Goal: Task Accomplishment & Management: Complete application form

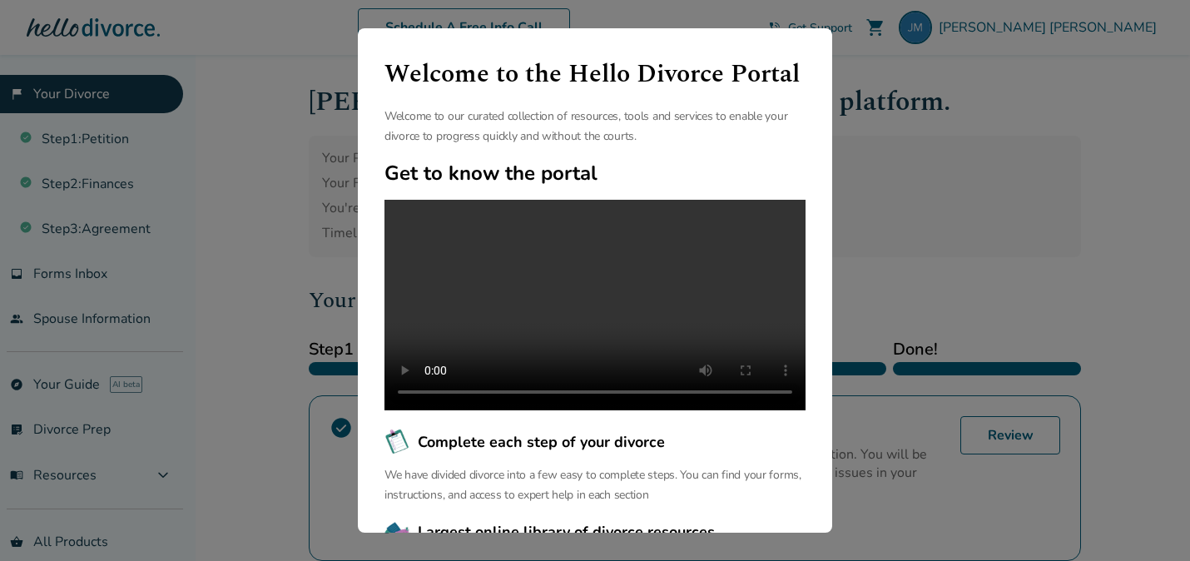
click at [1064, 231] on div "Welcome to the Hello Divorce Portal Welcome to our curated collection of resour…" at bounding box center [595, 280] width 1190 height 561
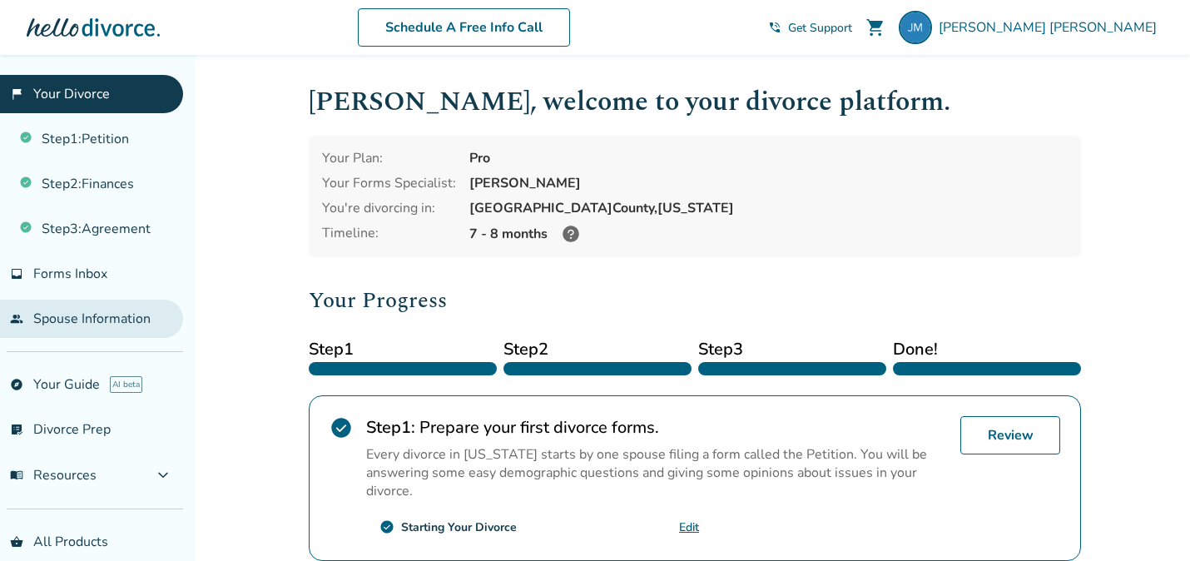
click at [99, 310] on link "people Spouse Information" at bounding box center [91, 319] width 183 height 38
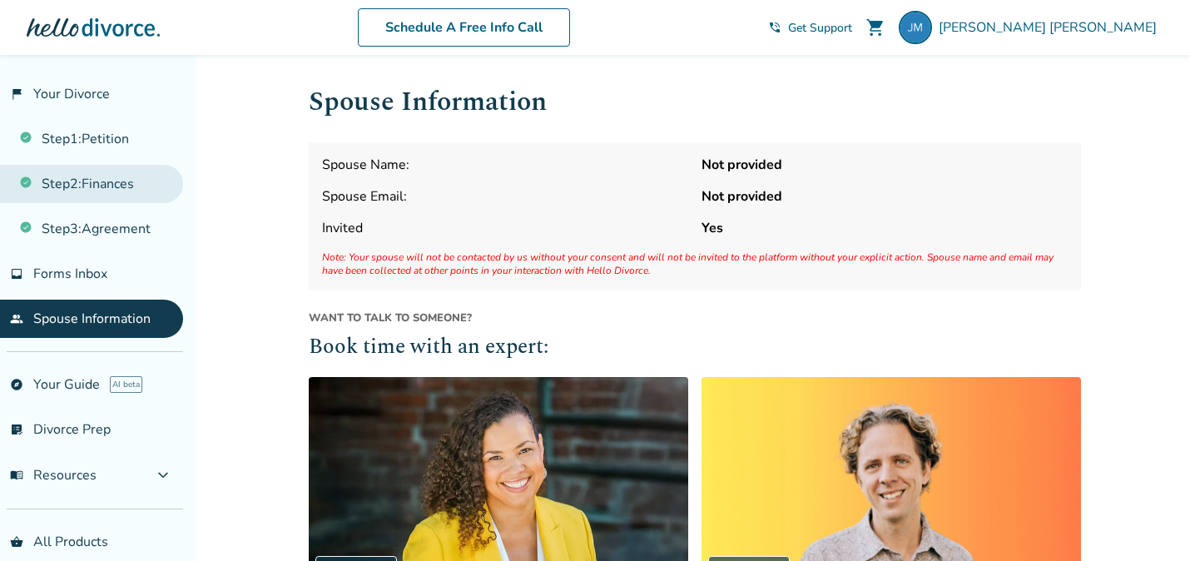
click at [116, 188] on link "Step 2 : Finances" at bounding box center [91, 184] width 183 height 38
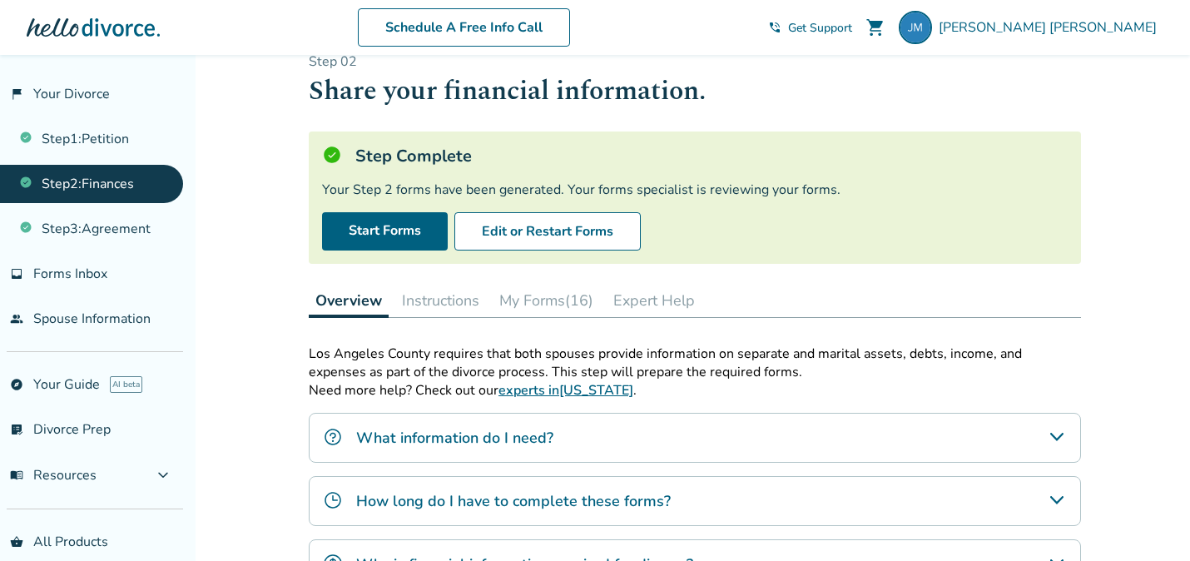
scroll to position [39, 0]
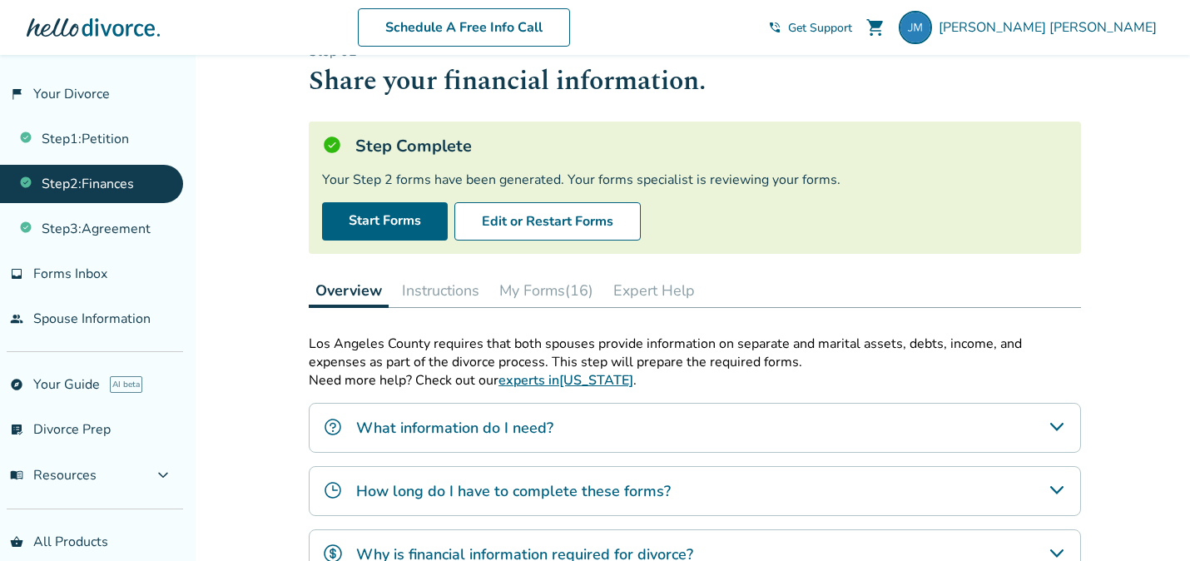
click at [557, 295] on button "My Forms (16)" at bounding box center [546, 290] width 107 height 33
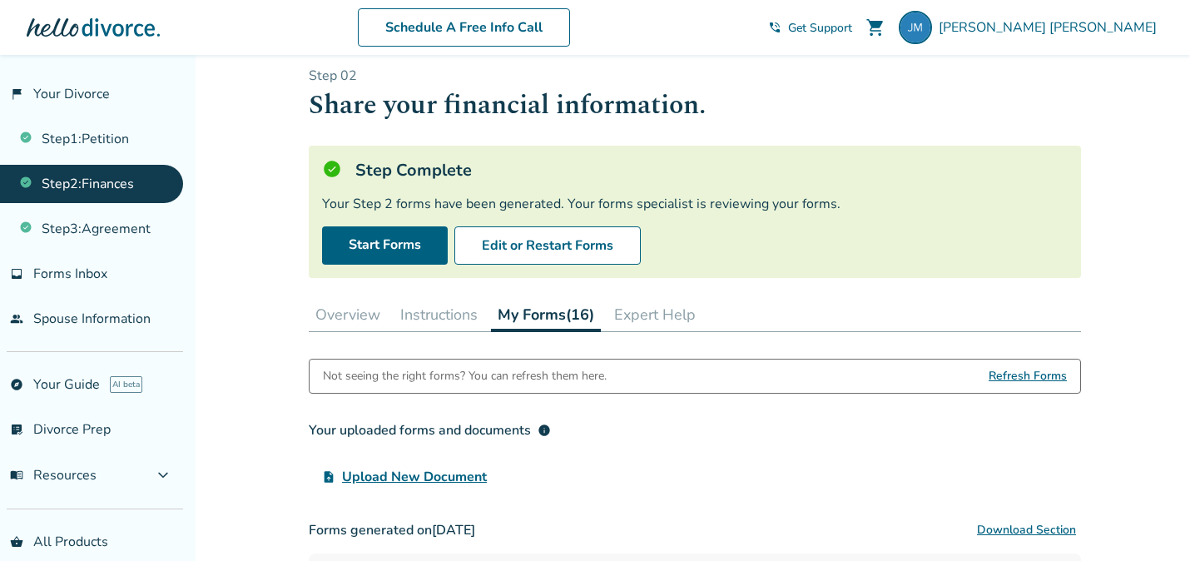
scroll to position [13, 0]
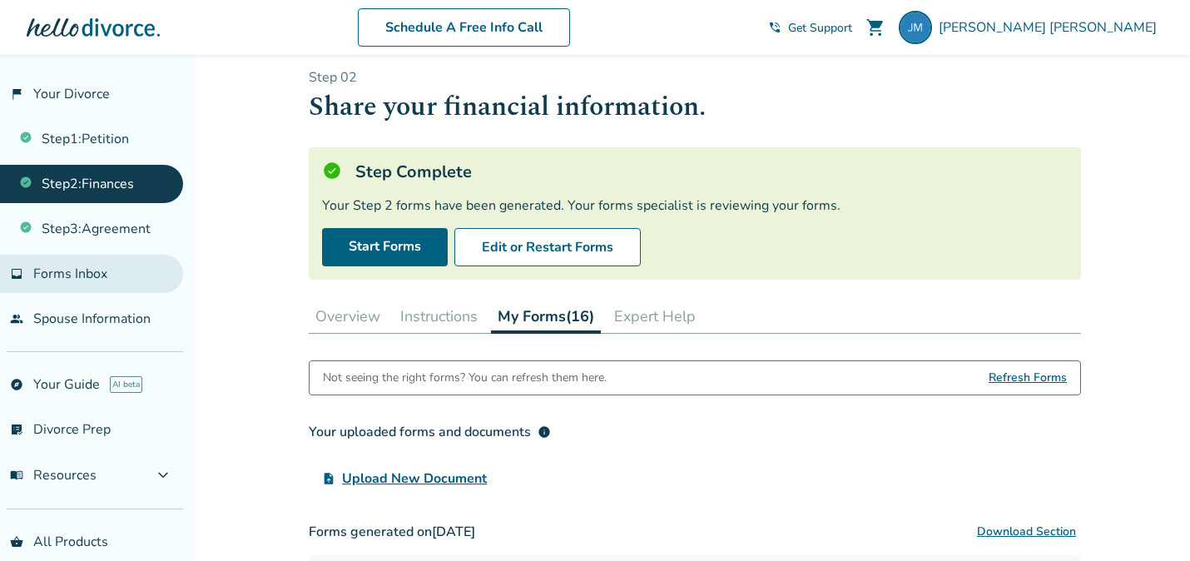
click at [48, 274] on span "Forms Inbox" at bounding box center [70, 274] width 74 height 18
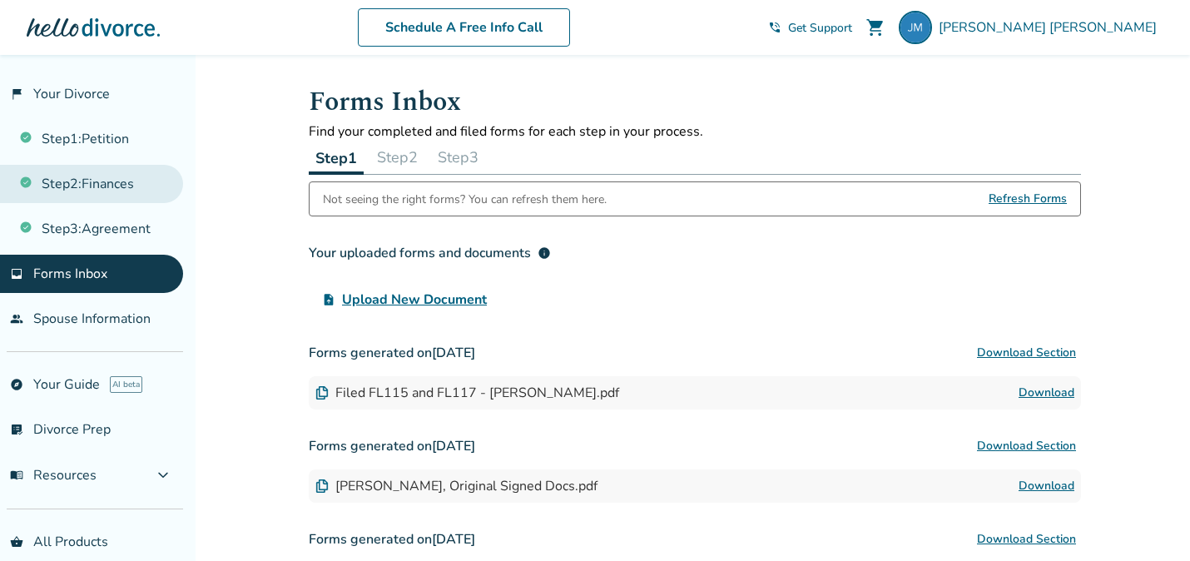
click at [111, 186] on link "Step 2 : Finances" at bounding box center [91, 184] width 183 height 38
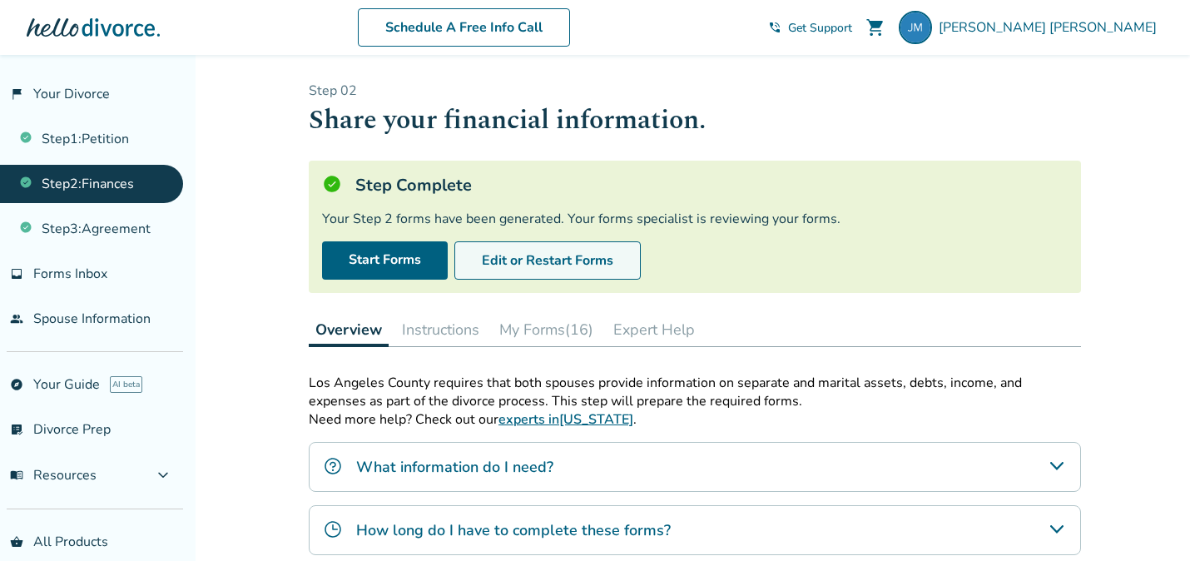
click at [533, 257] on button "Edit or Restart Forms" at bounding box center [547, 260] width 186 height 38
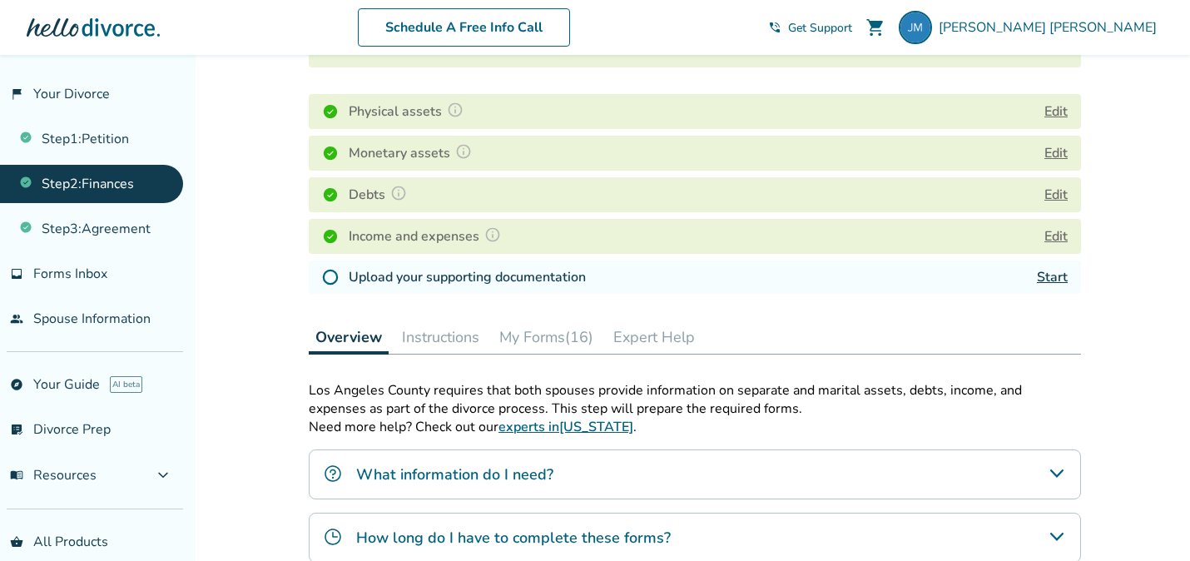
scroll to position [166, 0]
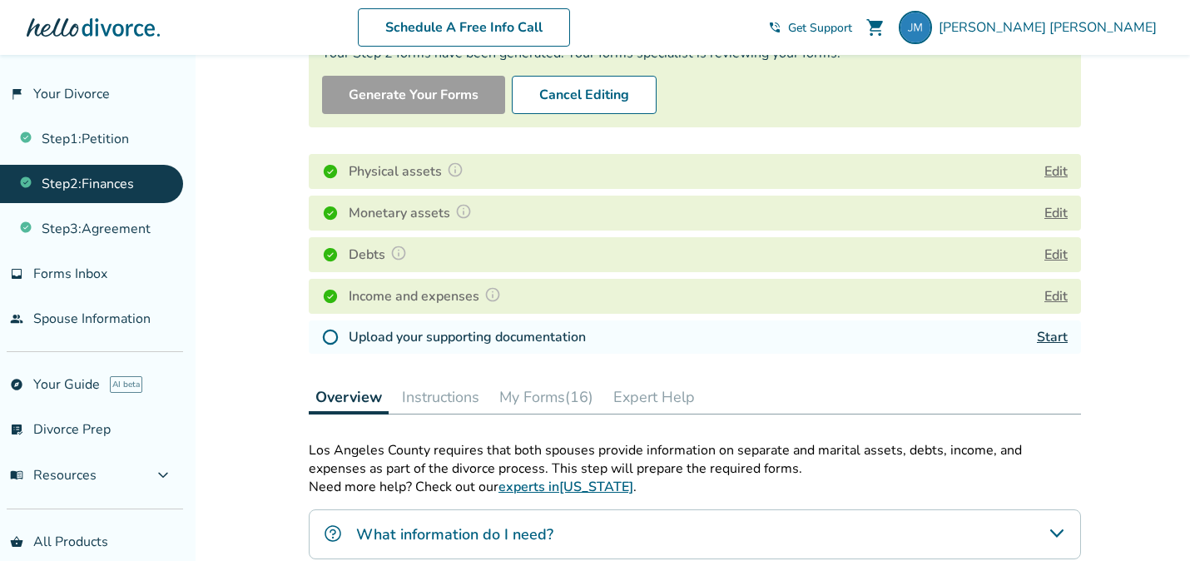
click at [1062, 336] on link "Start" at bounding box center [1052, 337] width 31 height 18
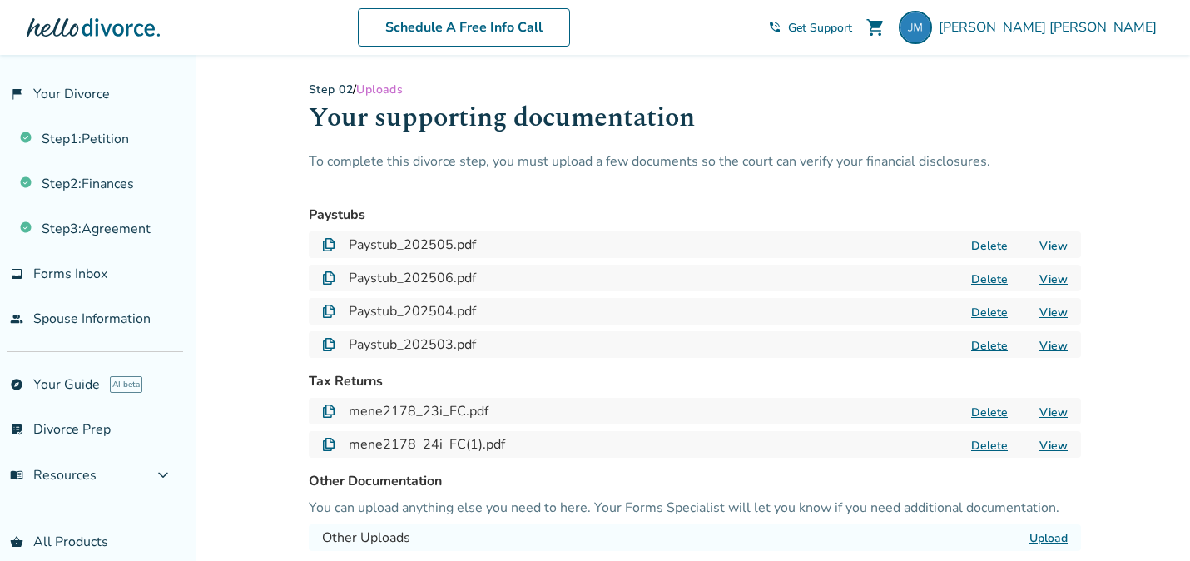
click at [987, 342] on button "Delete" at bounding box center [989, 345] width 47 height 17
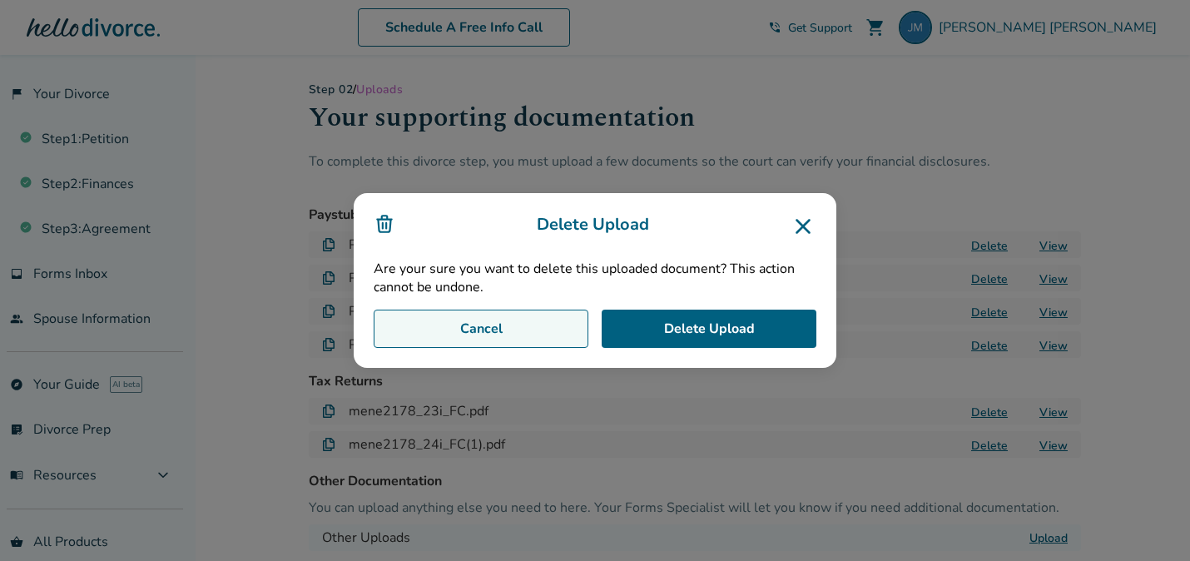
click at [512, 324] on button "Cancel" at bounding box center [481, 328] width 215 height 38
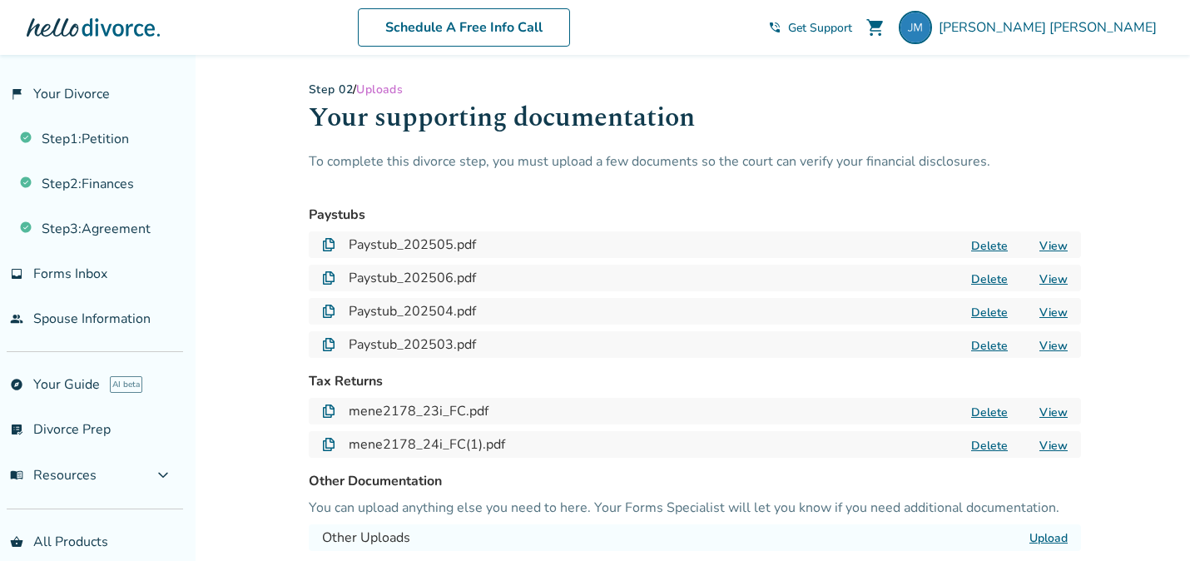
click at [989, 345] on button "Delete" at bounding box center [989, 345] width 47 height 17
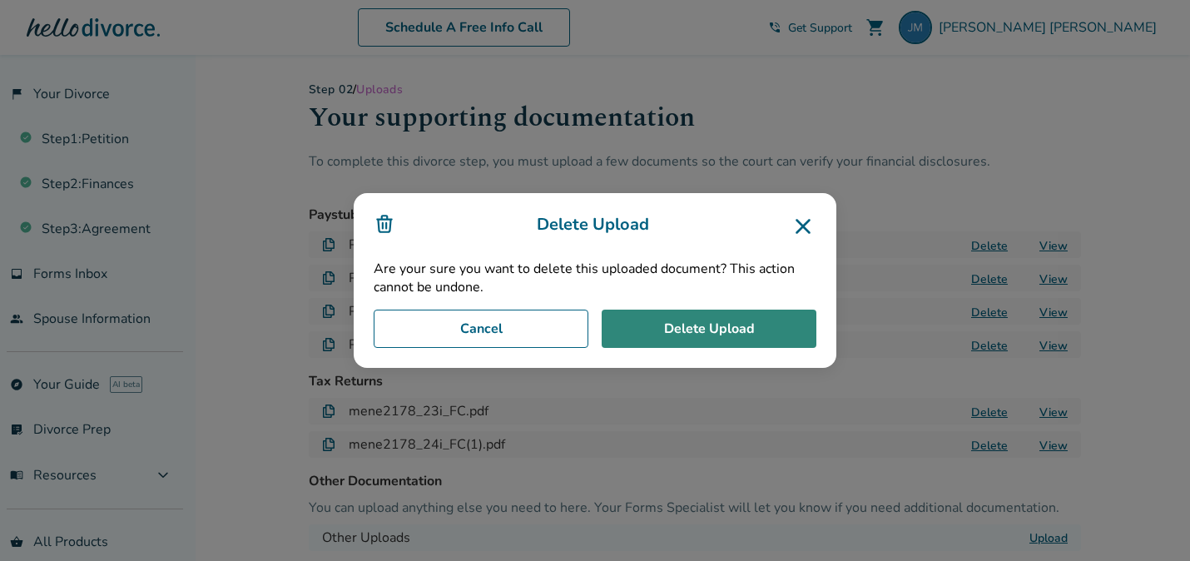
click at [679, 324] on button "Delete Upload" at bounding box center [709, 328] width 215 height 38
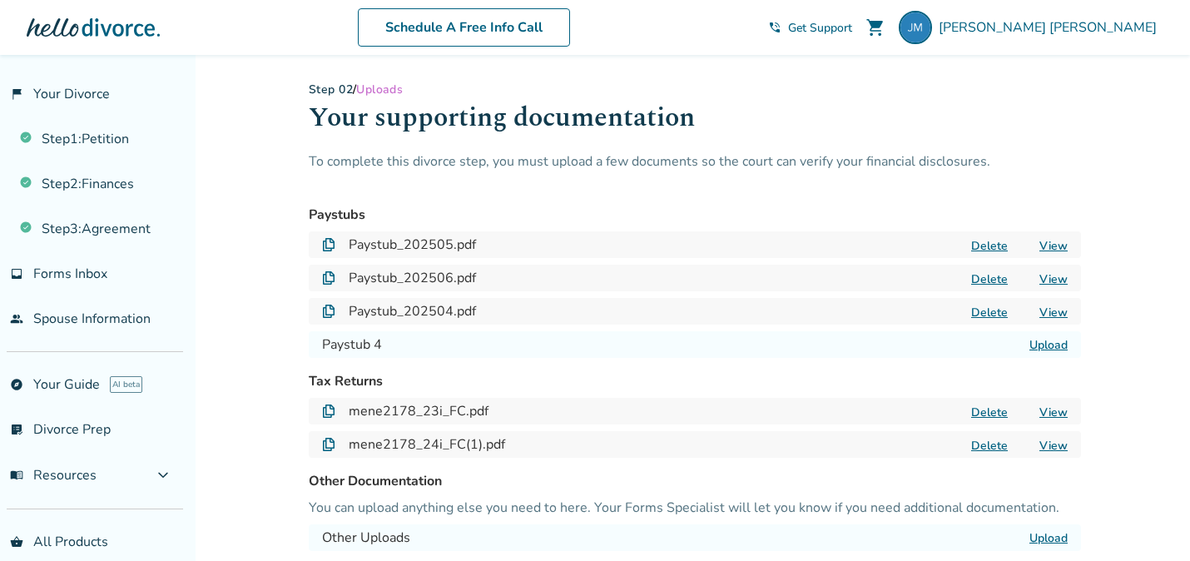
click at [988, 312] on button "Delete" at bounding box center [989, 312] width 47 height 17
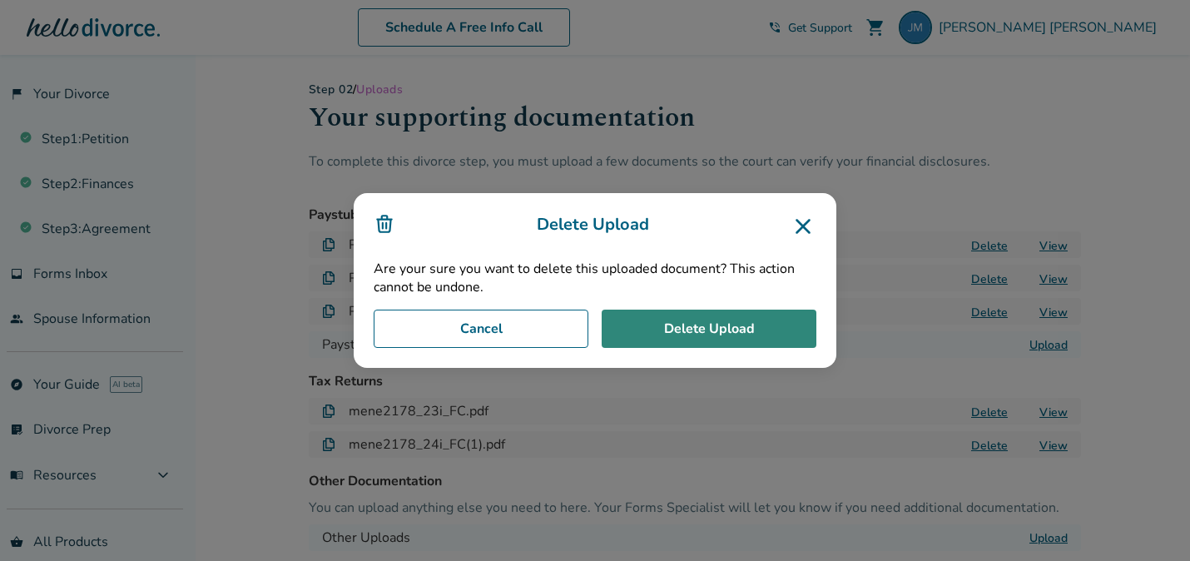
click at [725, 329] on button "Delete Upload" at bounding box center [709, 328] width 215 height 38
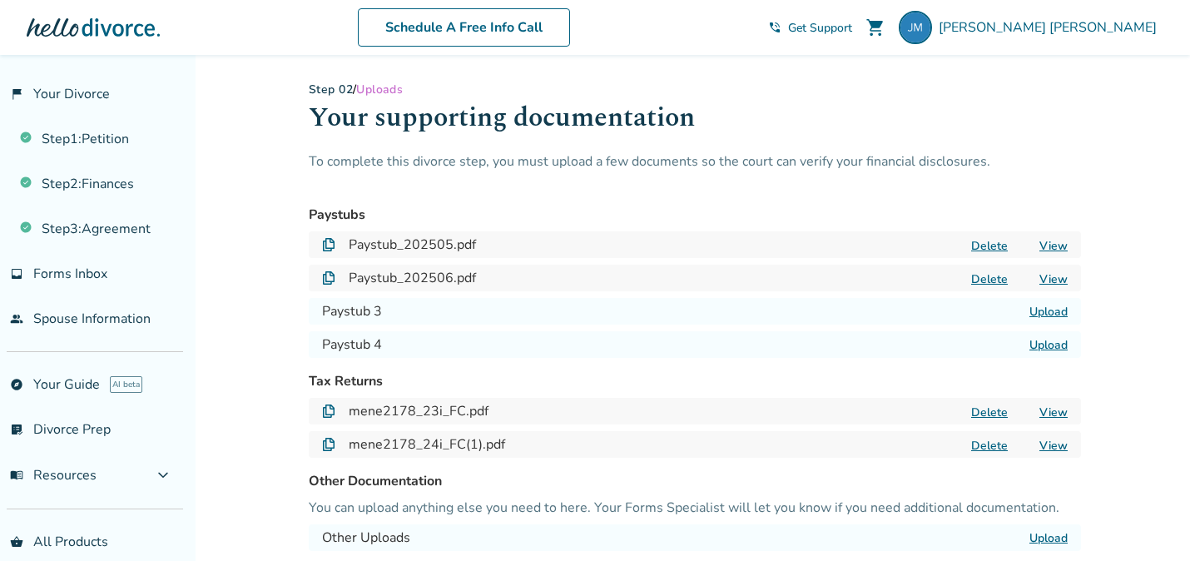
click at [998, 243] on button "Delete" at bounding box center [989, 245] width 47 height 17
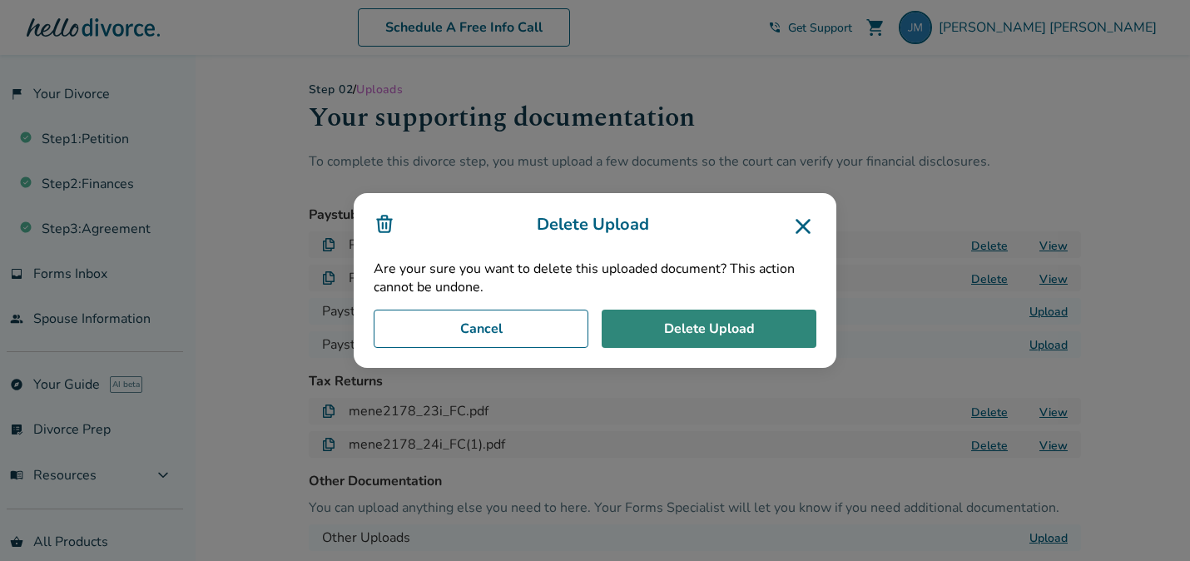
click at [738, 324] on button "Delete Upload" at bounding box center [709, 328] width 215 height 38
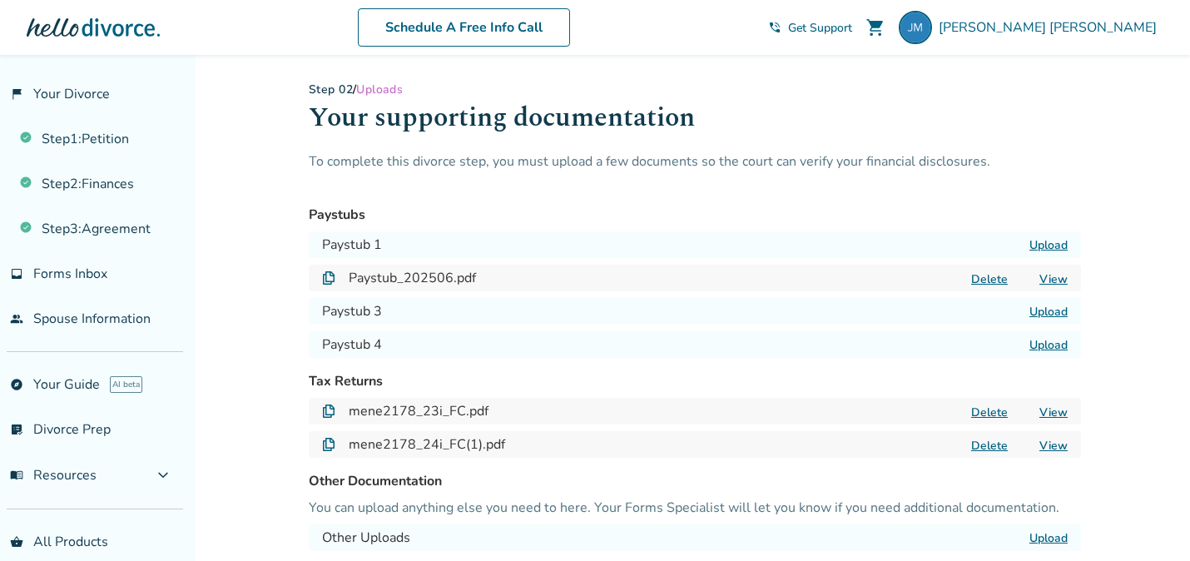
click at [1044, 244] on label "Upload" at bounding box center [1048, 245] width 38 height 16
click at [0, 0] on input "Upload" at bounding box center [0, 0] width 0 height 0
click at [1043, 309] on label "Upload" at bounding box center [1048, 312] width 38 height 16
click at [0, 0] on input "Upload" at bounding box center [0, 0] width 0 height 0
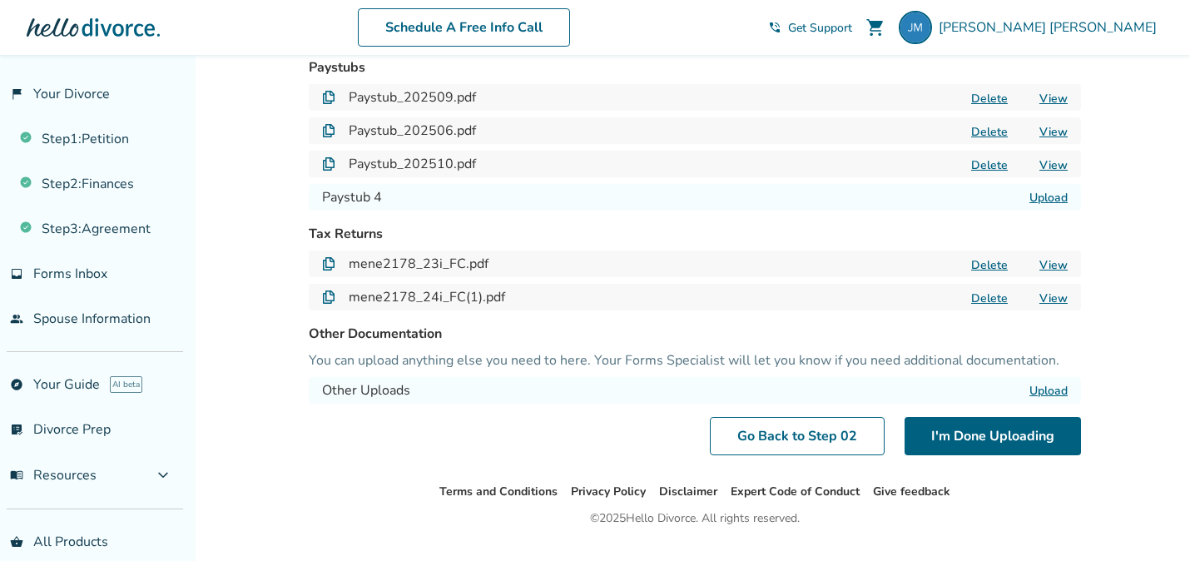
scroll to position [149, 0]
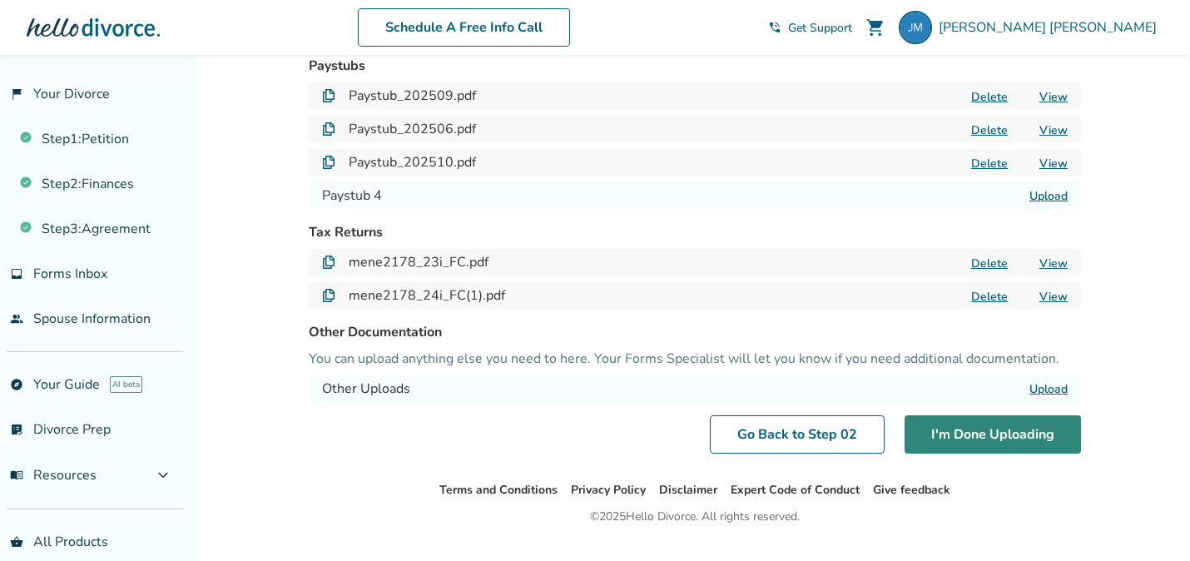
click at [974, 428] on button "I'm Done Uploading" at bounding box center [992, 434] width 176 height 38
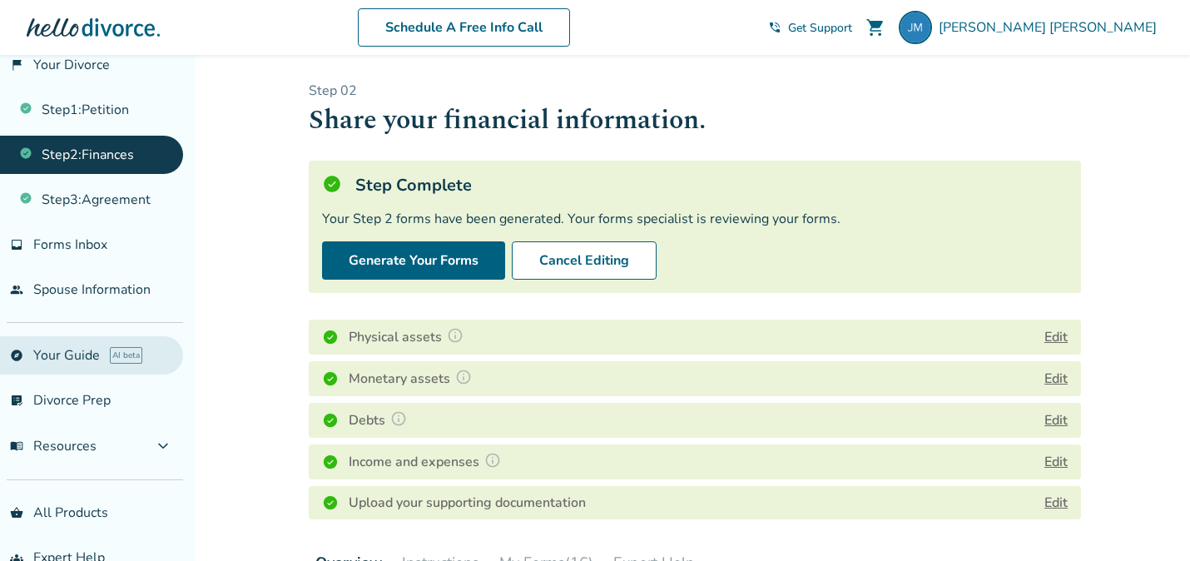
scroll to position [61, 0]
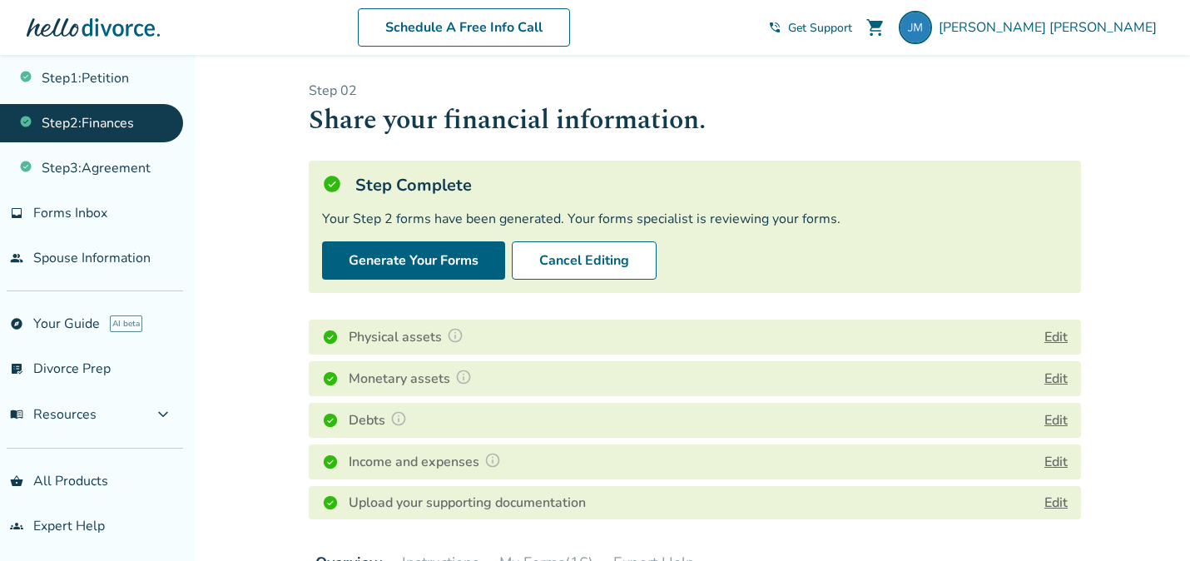
click at [79, 438] on div "flag_2 Your Divorce Step 1 : Petition Step 2 : Finances Step 3 : Agreement inbo…" at bounding box center [98, 308] width 196 height 506
click at [79, 408] on span "menu_book Resources" at bounding box center [53, 414] width 87 height 18
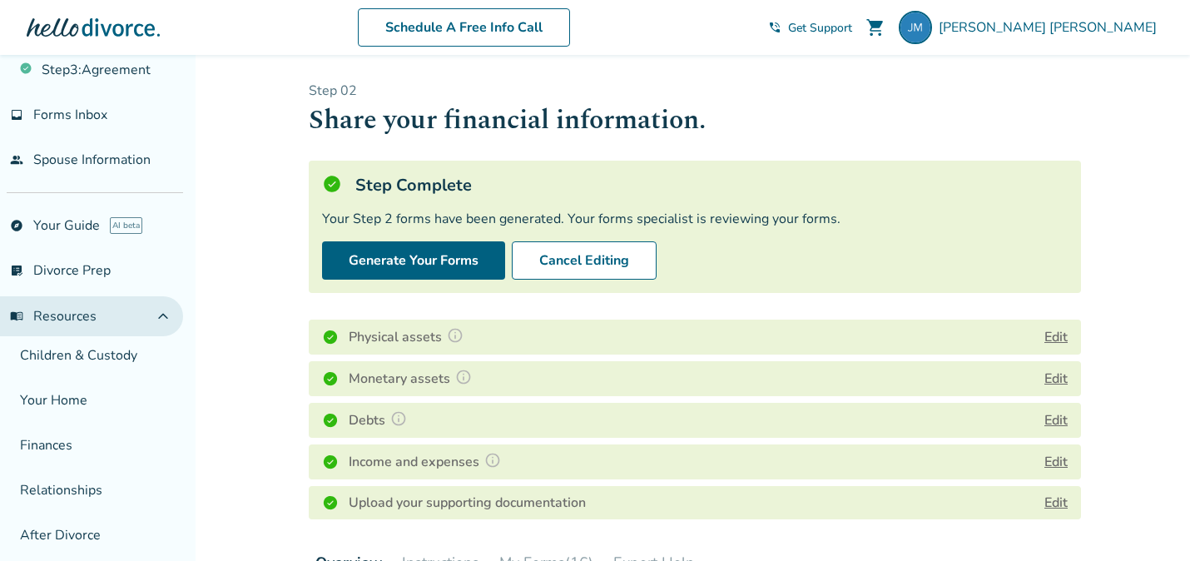
scroll to position [172, 0]
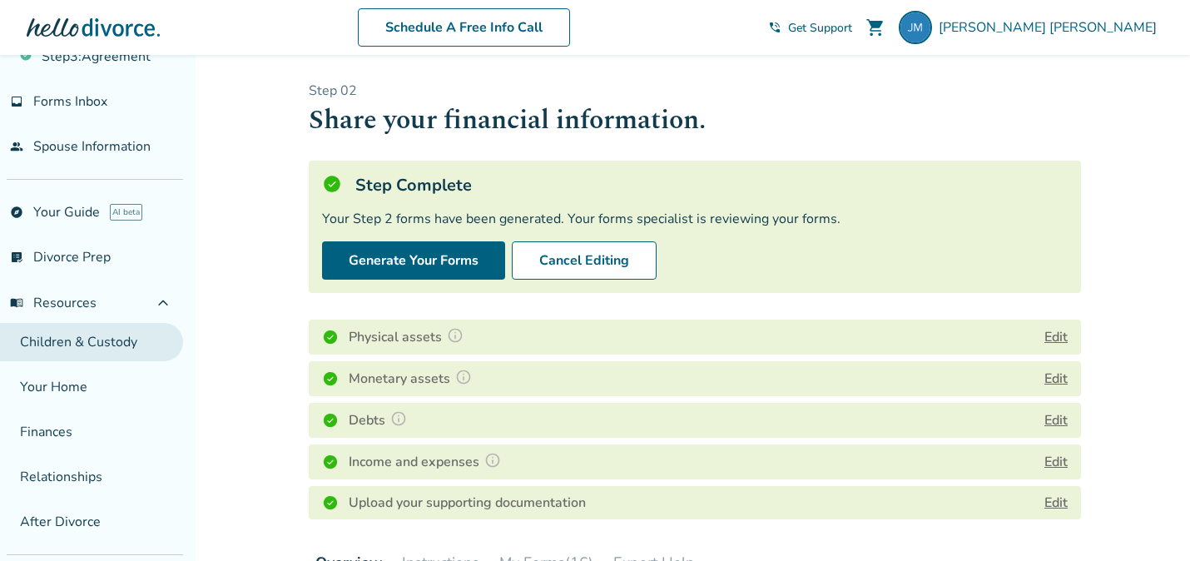
click at [92, 331] on link "Children & Custody" at bounding box center [91, 342] width 183 height 38
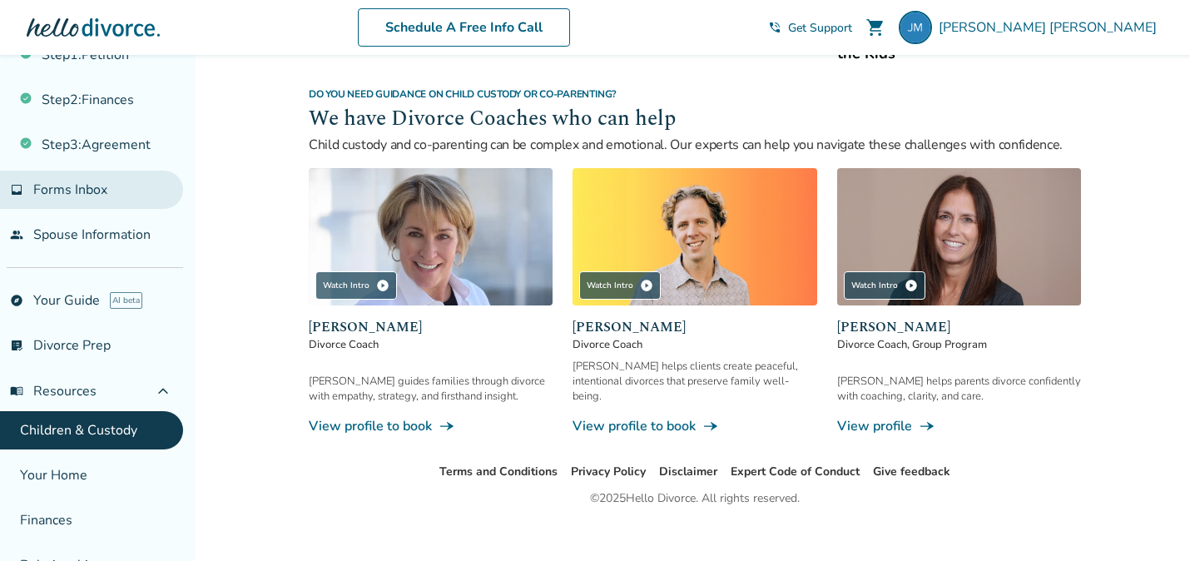
scroll to position [276, 0]
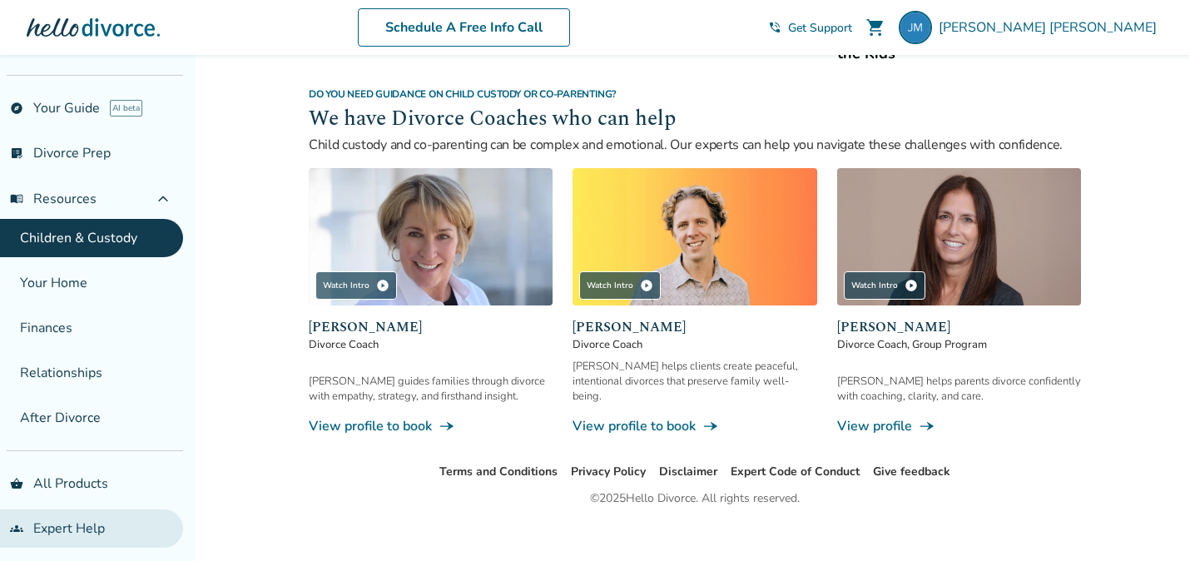
click at [73, 520] on link "groups Expert Help" at bounding box center [91, 528] width 183 height 38
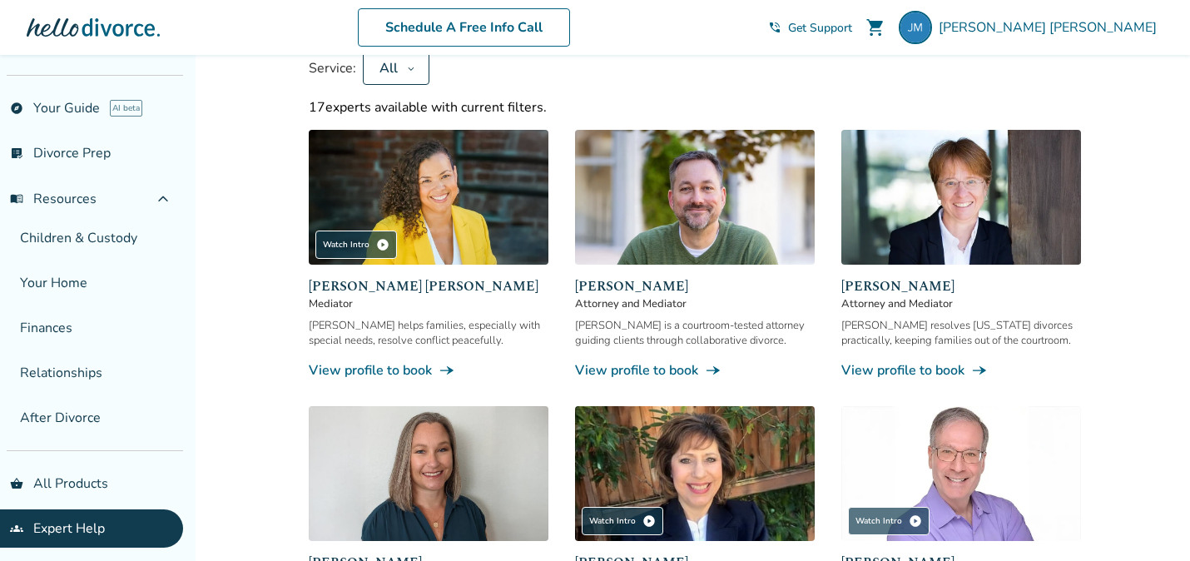
scroll to position [170, 0]
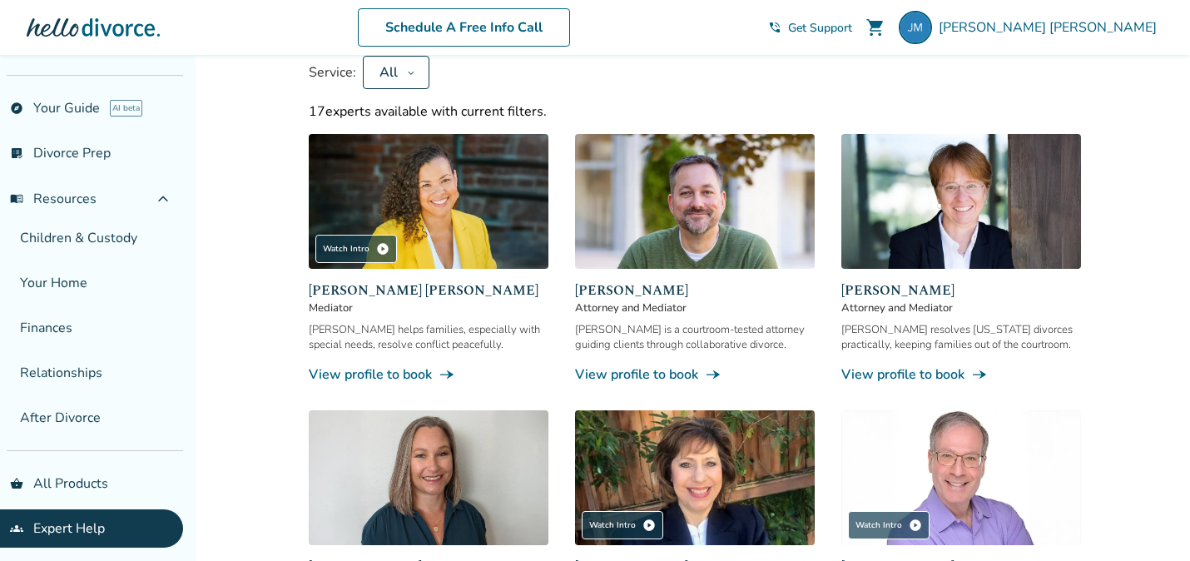
click at [624, 367] on link "View profile to book line_end_arrow_notch" at bounding box center [695, 374] width 240 height 18
